Goal: Transaction & Acquisition: Purchase product/service

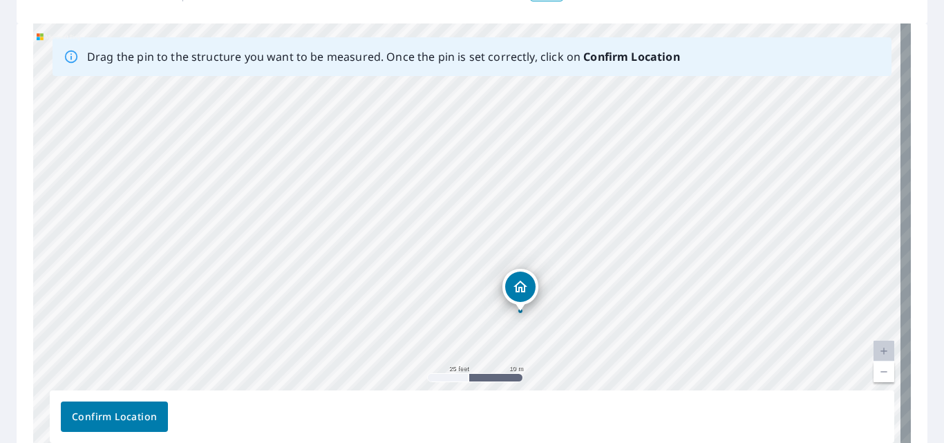
scroll to position [198, 0]
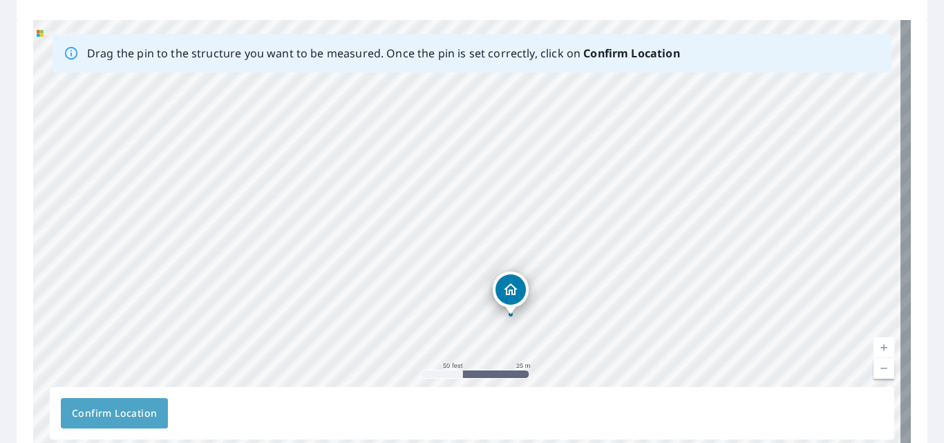
click at [116, 408] on span "Confirm Location" at bounding box center [114, 413] width 85 height 17
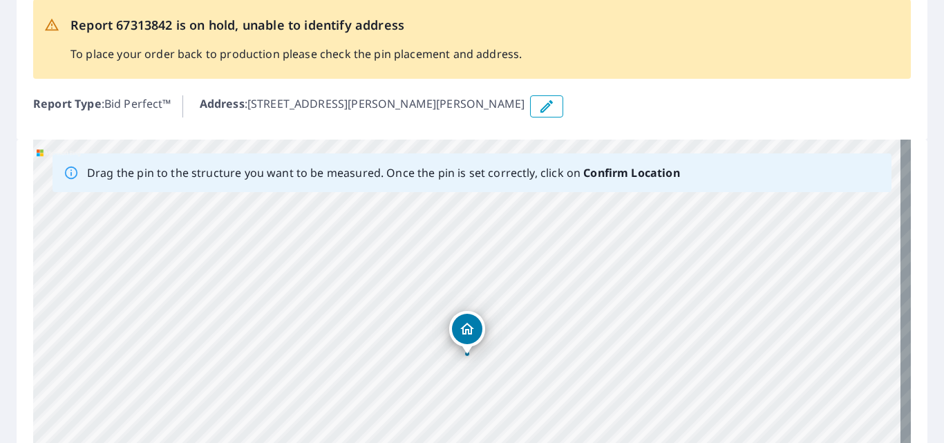
scroll to position [138, 0]
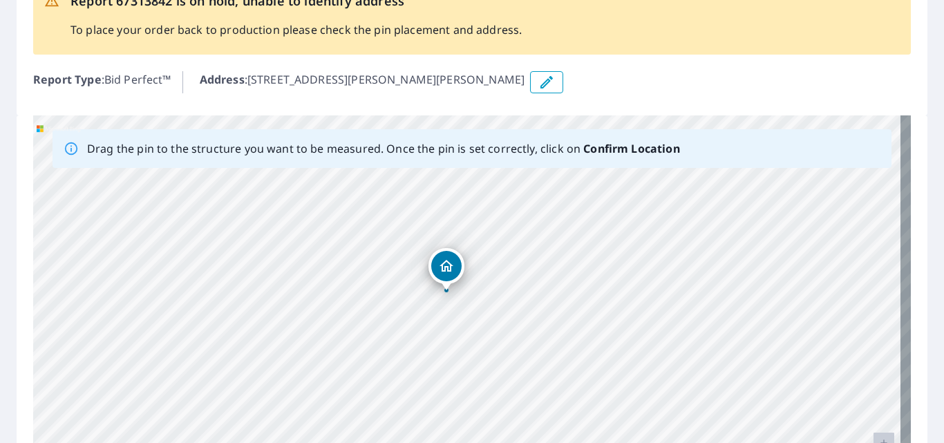
drag, startPoint x: 441, startPoint y: 384, endPoint x: 485, endPoint y: 287, distance: 107.0
click at [485, 287] on div "117 Kennedy Dr Gretna, LA 70053" at bounding box center [471, 331] width 877 height 433
drag, startPoint x: 443, startPoint y: 270, endPoint x: 455, endPoint y: 283, distance: 16.6
click at [455, 283] on div "117 Kennedy Dr Gretna, LA 70053" at bounding box center [471, 331] width 877 height 433
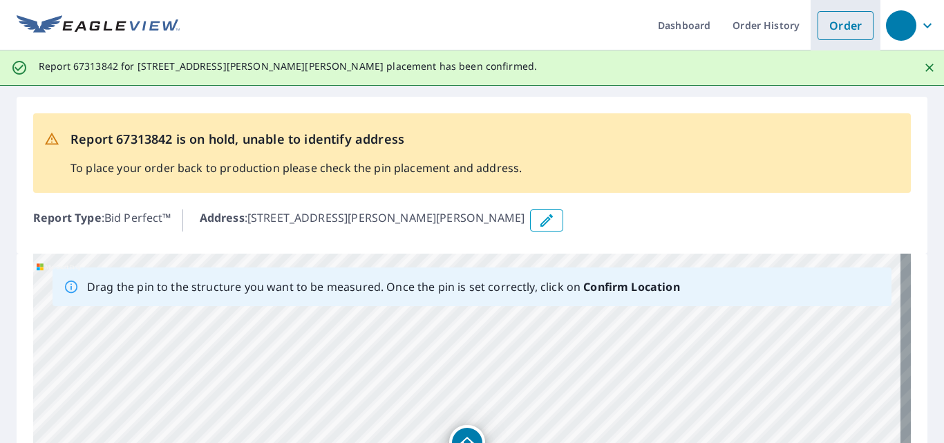
click at [831, 23] on link "Order" at bounding box center [845, 25] width 56 height 29
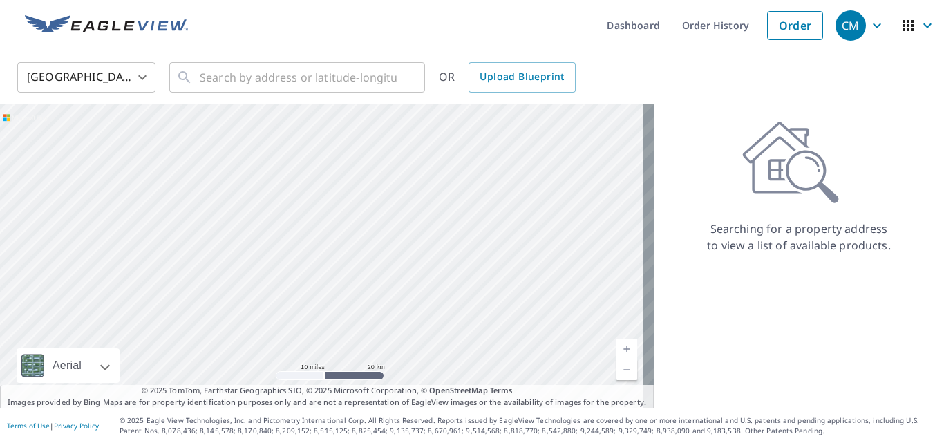
drag, startPoint x: 287, startPoint y: 272, endPoint x: 233, endPoint y: 159, distance: 125.4
click at [233, 160] on div at bounding box center [326, 255] width 653 height 303
drag, startPoint x: 320, startPoint y: 318, endPoint x: 254, endPoint y: 213, distance: 123.8
click at [254, 214] on div at bounding box center [326, 255] width 653 height 303
drag, startPoint x: 356, startPoint y: 318, endPoint x: 289, endPoint y: 210, distance: 127.5
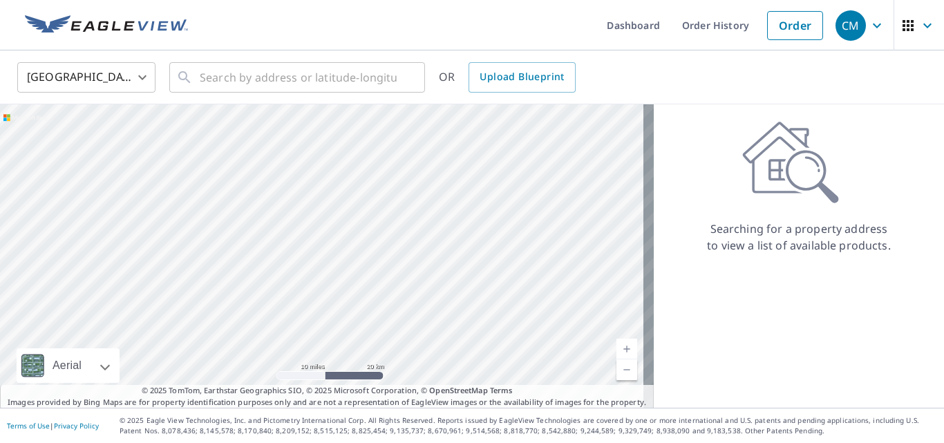
click at [289, 212] on div at bounding box center [326, 255] width 653 height 303
drag, startPoint x: 350, startPoint y: 338, endPoint x: 236, endPoint y: 185, distance: 190.9
click at [236, 185] on div at bounding box center [326, 255] width 653 height 303
drag, startPoint x: 191, startPoint y: 235, endPoint x: 428, endPoint y: 294, distance: 244.9
click at [428, 294] on div at bounding box center [326, 255] width 653 height 303
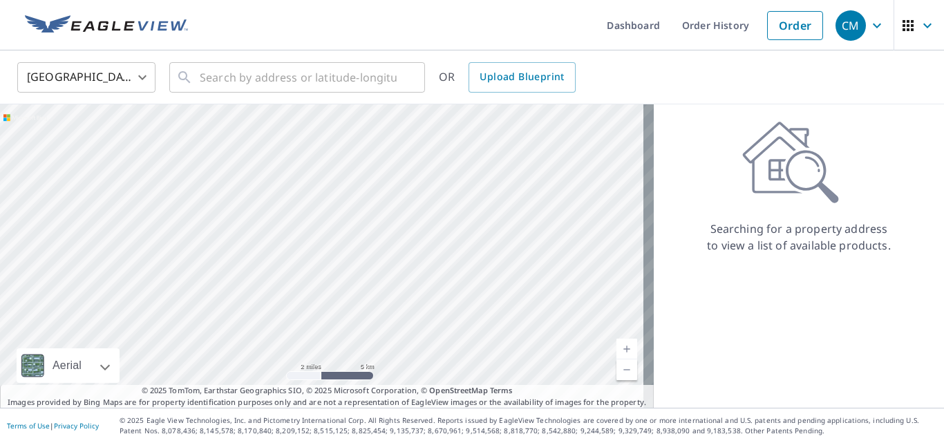
drag, startPoint x: 348, startPoint y: 281, endPoint x: 426, endPoint y: 356, distance: 108.5
click at [426, 356] on div at bounding box center [326, 255] width 653 height 303
drag, startPoint x: 281, startPoint y: 289, endPoint x: 202, endPoint y: 94, distance: 210.1
click at [206, 93] on div "United States US ​ ​ OR Upload Blueprint Aerial Road A standard road map Aerial…" at bounding box center [472, 228] width 944 height 357
click at [268, 252] on div at bounding box center [326, 255] width 653 height 303
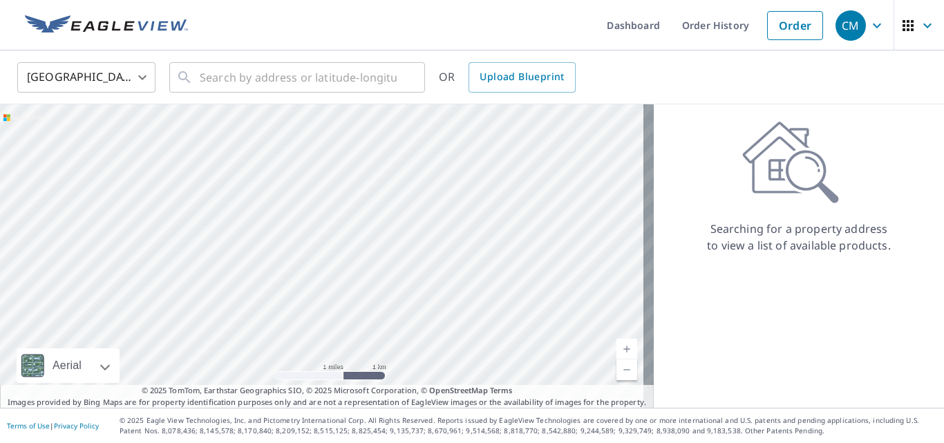
drag, startPoint x: 489, startPoint y: 267, endPoint x: 182, endPoint y: 172, distance: 321.6
click at [182, 172] on div at bounding box center [326, 255] width 653 height 303
drag, startPoint x: 289, startPoint y: 328, endPoint x: 265, endPoint y: 229, distance: 102.4
click at [265, 229] on div at bounding box center [326, 255] width 653 height 303
